Goal: Information Seeking & Learning: Learn about a topic

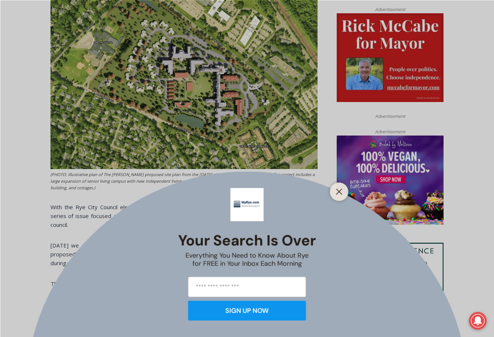
scroll to position [371, 0]
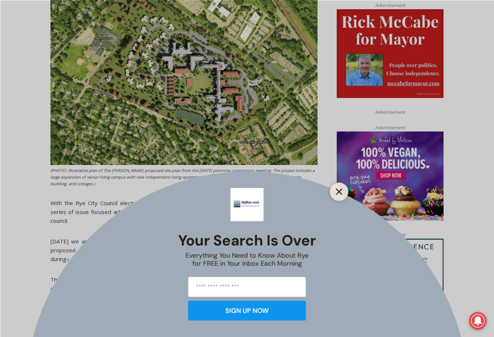
click at [341, 190] on icon "Close" at bounding box center [339, 191] width 7 height 7
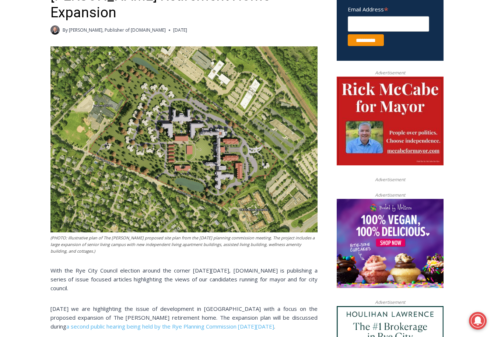
scroll to position [304, 0]
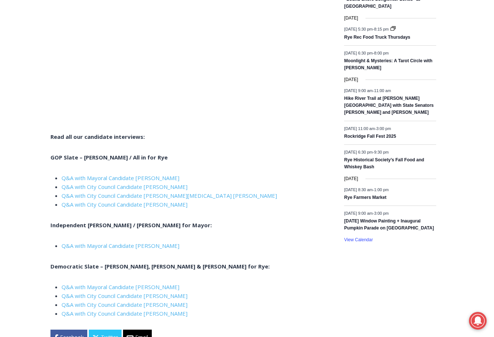
scroll to position [1048, 0]
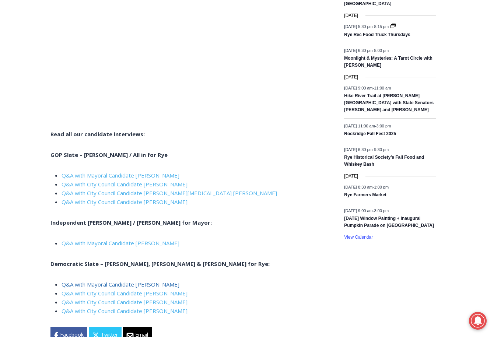
click at [112, 281] on link "Q&A with Mayoral Candidate [PERSON_NAME]" at bounding box center [121, 284] width 118 height 7
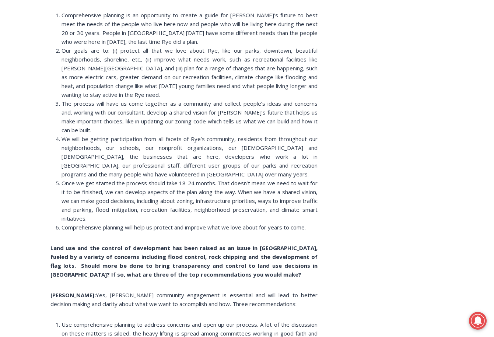
scroll to position [3822, 0]
